Goal: Check status: Check status

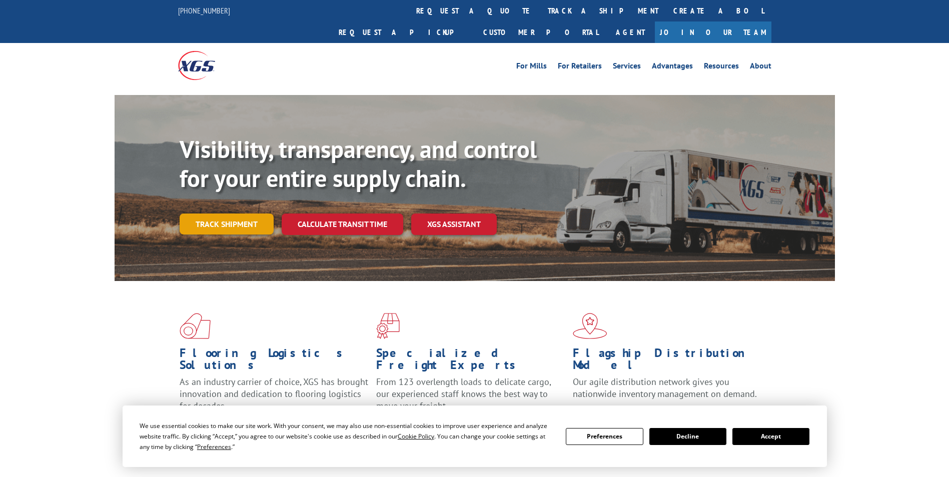
click at [242, 214] on link "Track shipment" at bounding box center [227, 224] width 94 height 21
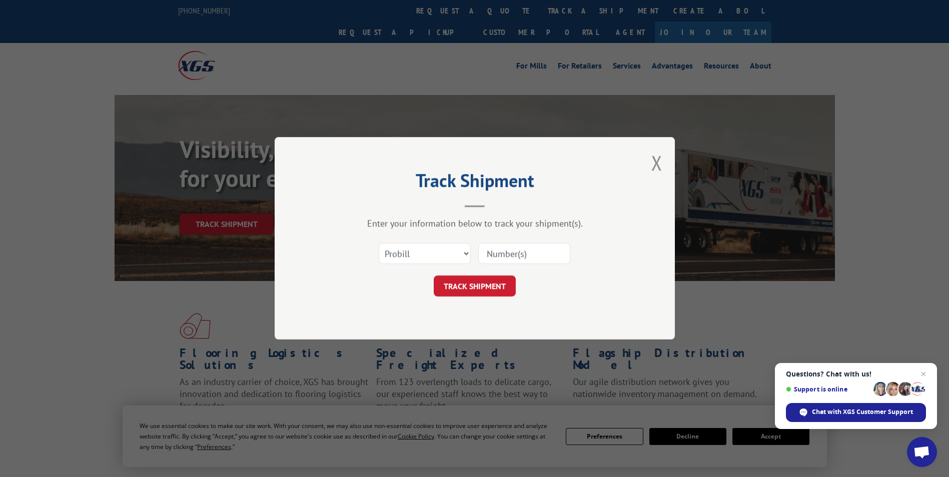
click at [511, 258] on input at bounding box center [524, 254] width 92 height 21
click at [517, 263] on input at bounding box center [524, 254] width 92 height 21
click at [520, 258] on input "174" at bounding box center [524, 254] width 92 height 21
type input "1740204"
click button "TRACK SHIPMENT" at bounding box center [475, 286] width 82 height 21
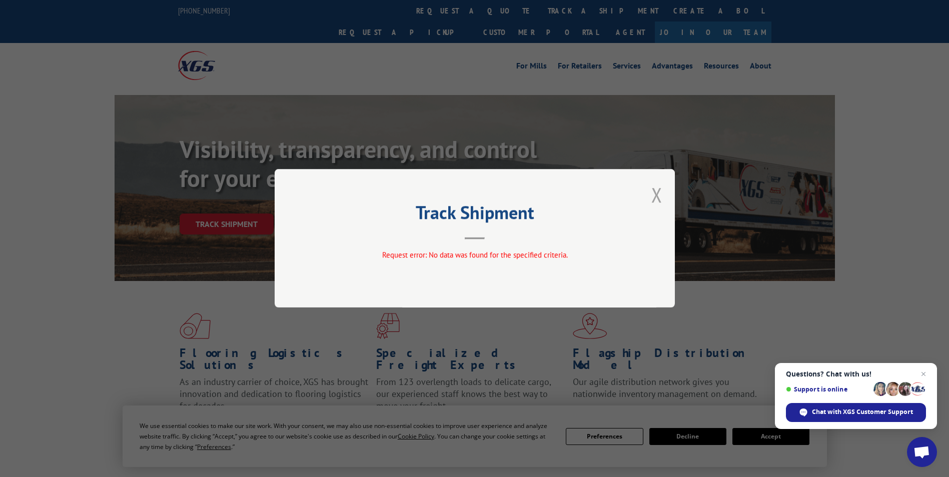
click at [657, 202] on button "Close modal" at bounding box center [656, 195] width 11 height 27
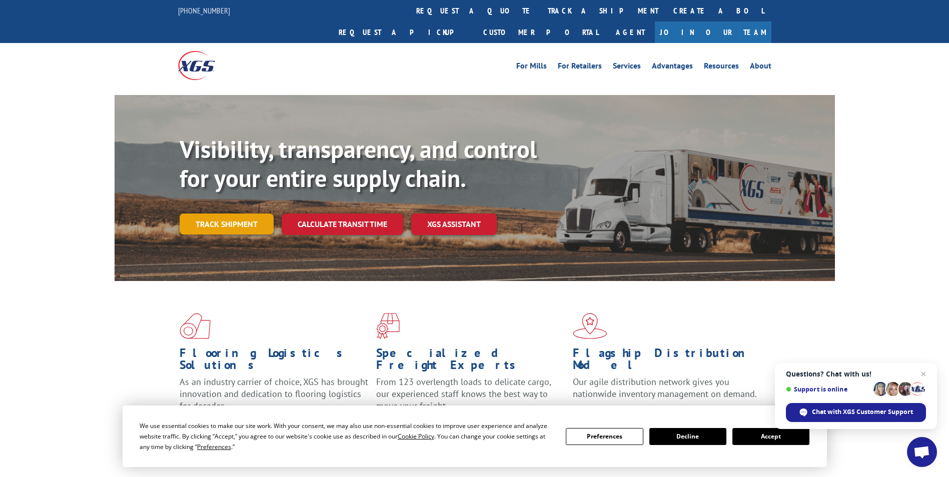
click at [228, 214] on link "Track shipment" at bounding box center [227, 224] width 94 height 21
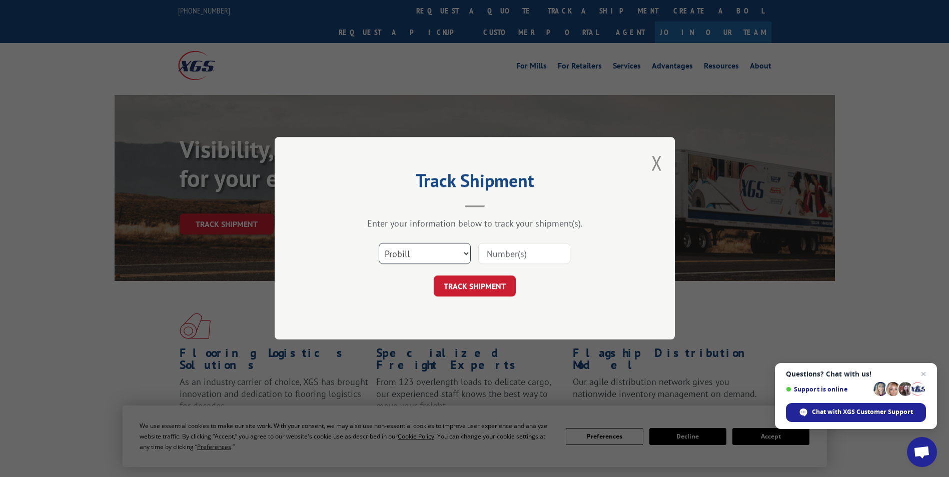
drag, startPoint x: 409, startPoint y: 259, endPoint x: 415, endPoint y: 262, distance: 7.2
click at [409, 259] on select "Select category... Probill BOL PO" at bounding box center [425, 254] width 92 height 21
select select "bol"
click at [379, 244] on select "Select category... Probill BOL PO" at bounding box center [425, 254] width 92 height 21
click at [517, 260] on input at bounding box center [524, 254] width 92 height 21
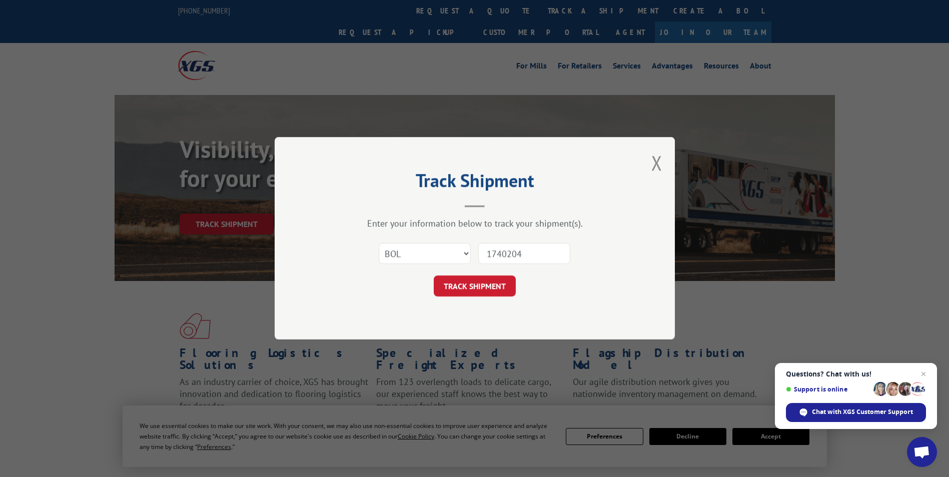
click at [512, 254] on input "1740204" at bounding box center [524, 254] width 92 height 21
type input "17402404"
drag, startPoint x: 531, startPoint y: 255, endPoint x: 451, endPoint y: 257, distance: 79.6
click at [451, 257] on div "Select category... Probill BOL PO 17402404" at bounding box center [475, 254] width 300 height 33
paste input "17402404"
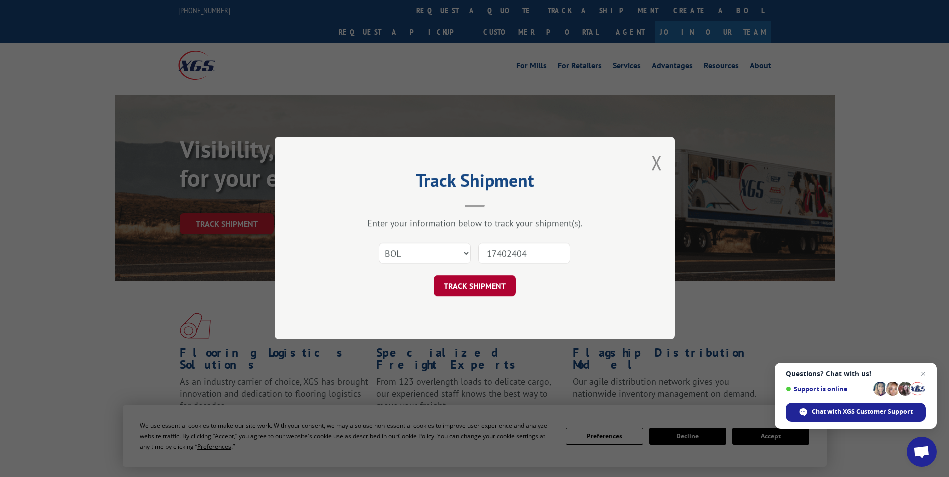
type input "17402404"
click at [484, 282] on button "TRACK SHIPMENT" at bounding box center [475, 286] width 82 height 21
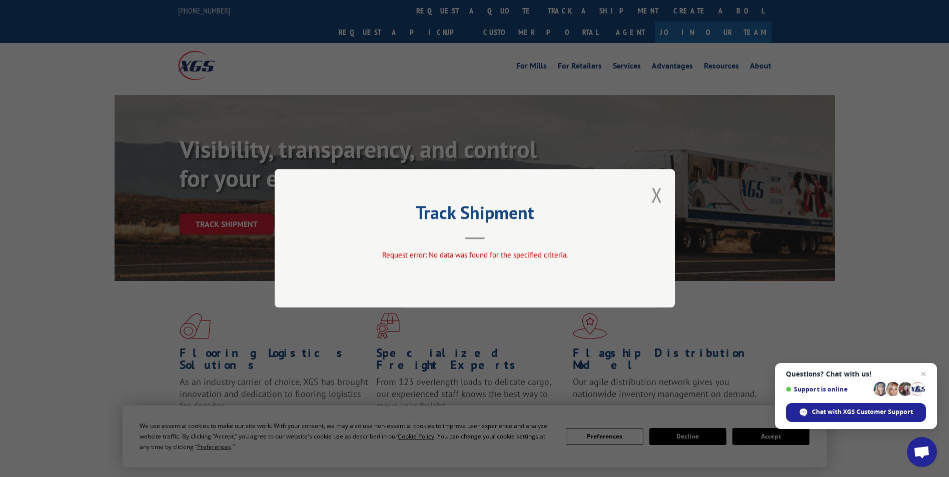
click at [483, 273] on div "Track Shipment Request error: No data was found for the specified criteria." at bounding box center [475, 238] width 400 height 139
click at [651, 196] on div "Track Shipment Request error: No data was found for the specified criteria." at bounding box center [475, 238] width 400 height 139
click at [657, 196] on button "Close modal" at bounding box center [656, 195] width 11 height 27
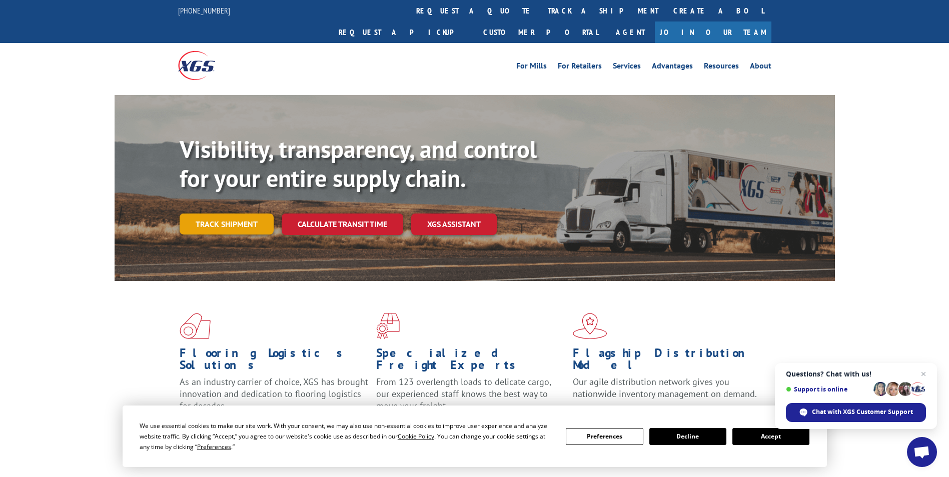
click at [227, 214] on link "Track shipment" at bounding box center [227, 224] width 94 height 21
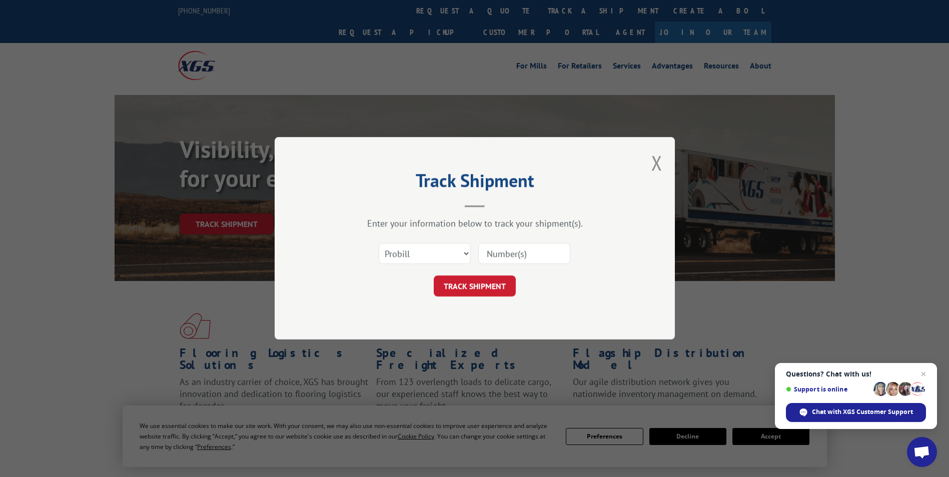
click at [522, 256] on input at bounding box center [524, 254] width 92 height 21
paste input "17402404"
type input "17402404"
click at [492, 285] on button "TRACK SHIPMENT" at bounding box center [475, 286] width 82 height 21
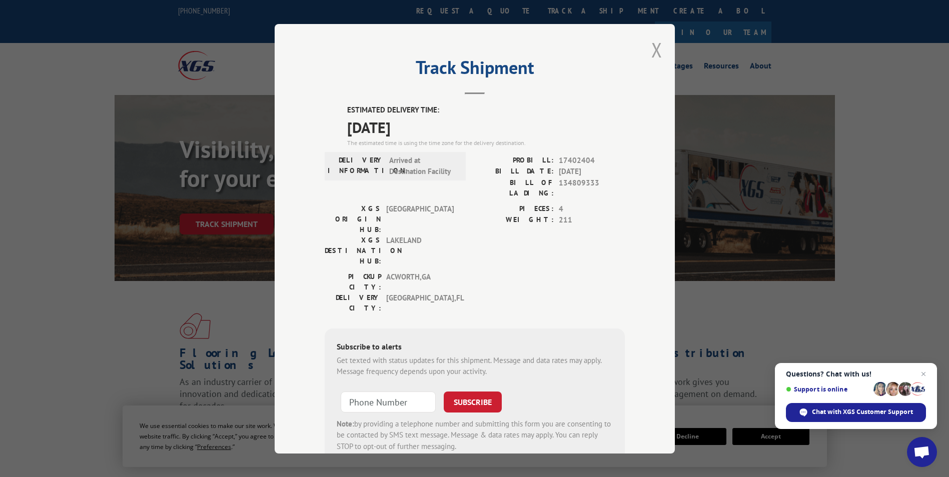
click at [652, 50] on button "Close modal" at bounding box center [656, 50] width 11 height 27
